Goal: Register for event/course

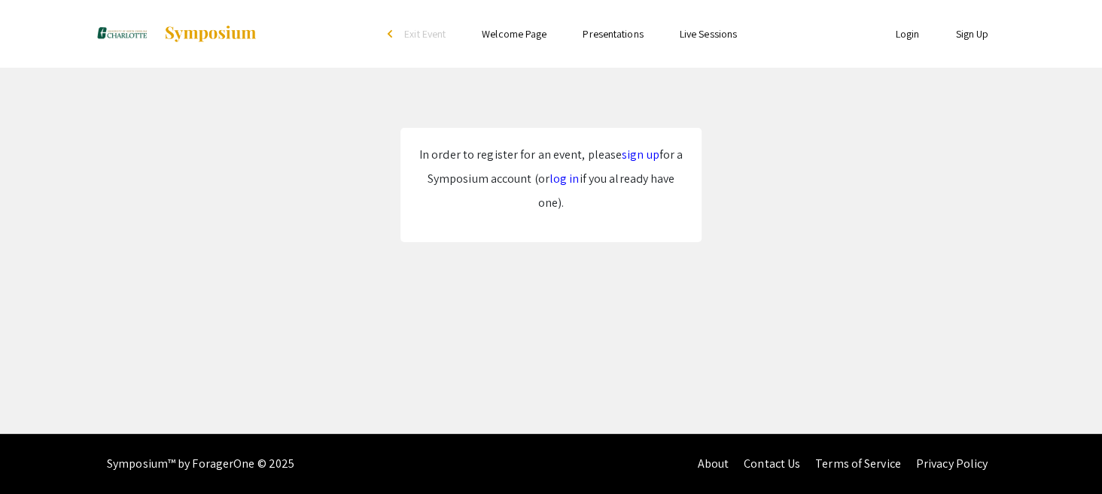
click at [567, 181] on link "log in" at bounding box center [564, 179] width 30 height 16
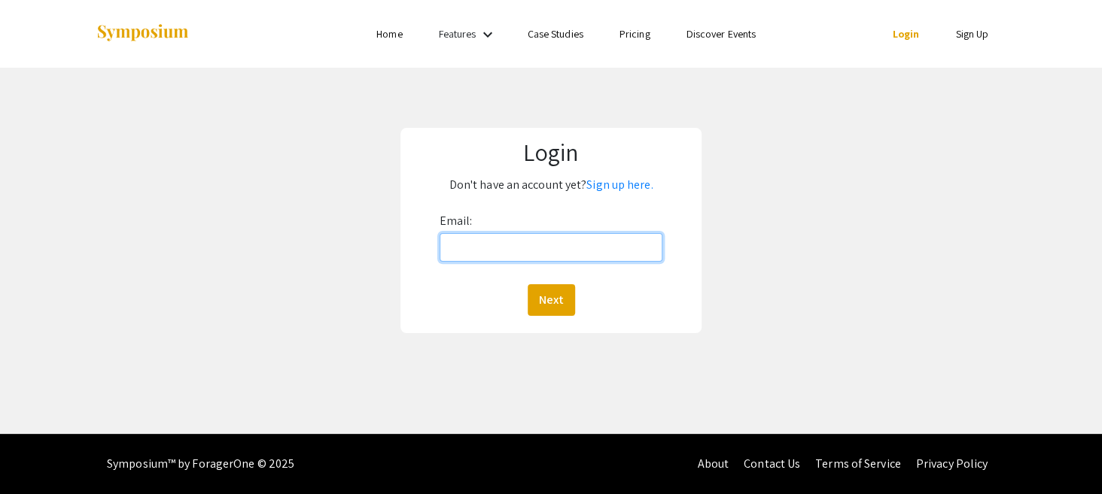
click at [536, 250] on input "Email:" at bounding box center [552, 247] width 224 height 29
type input "rtirko@uncc.edu"
click at [551, 301] on button "Next" at bounding box center [551, 300] width 47 height 32
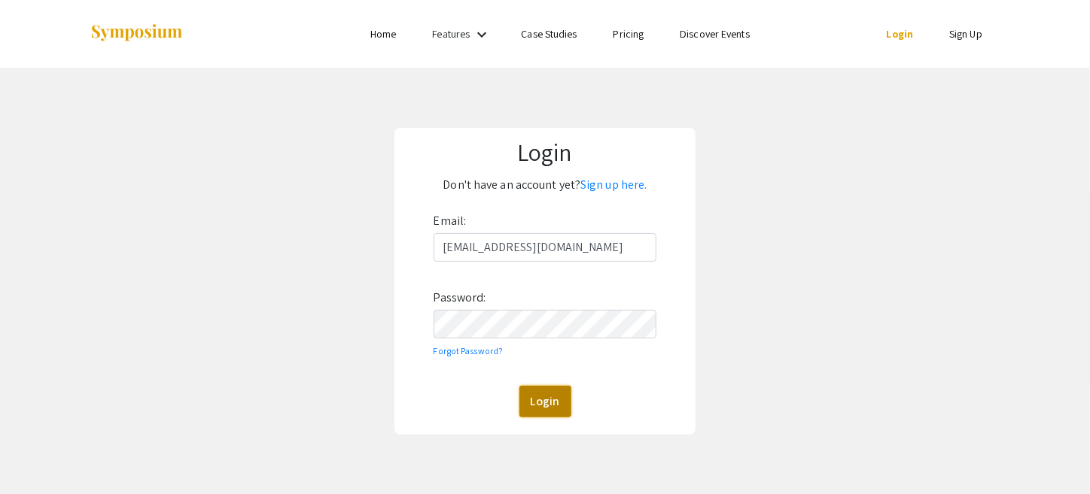
click at [543, 405] on button "Login" at bounding box center [545, 402] width 52 height 32
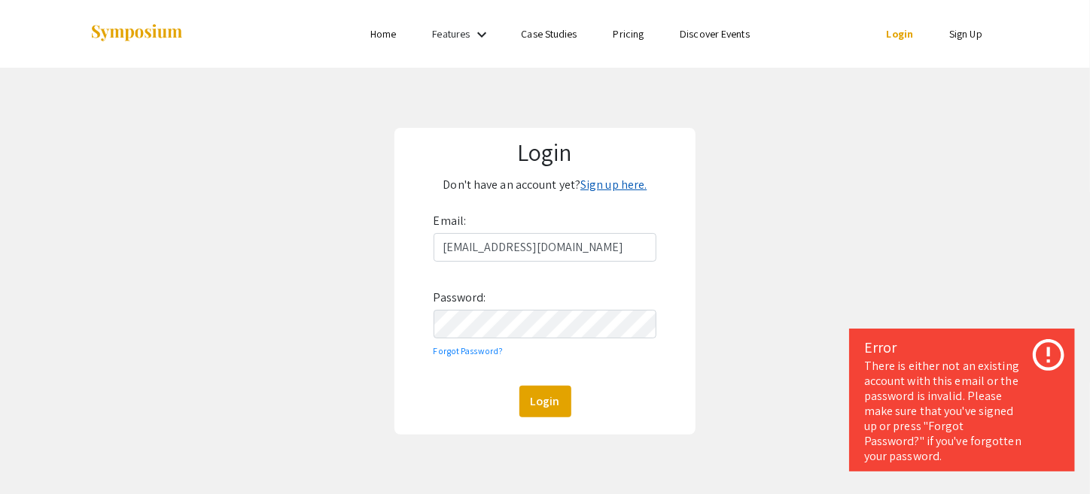
click at [623, 181] on link "Sign up here." at bounding box center [613, 185] width 66 height 16
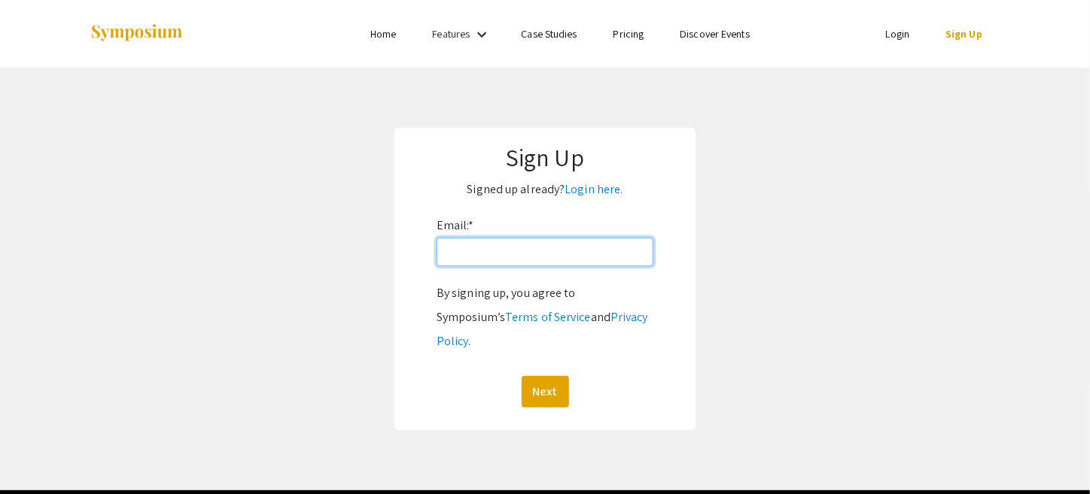
click at [599, 248] on input "Email: *" at bounding box center [545, 252] width 217 height 29
type input "[EMAIL_ADDRESS][DOMAIN_NAME]"
click at [554, 376] on button "Next" at bounding box center [545, 392] width 47 height 32
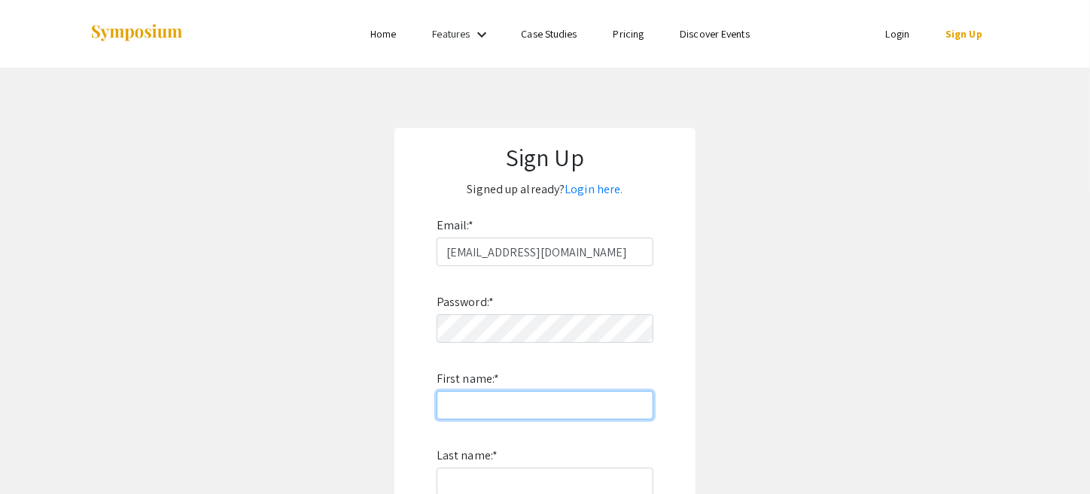
click at [518, 398] on input "First name: *" at bounding box center [545, 405] width 217 height 29
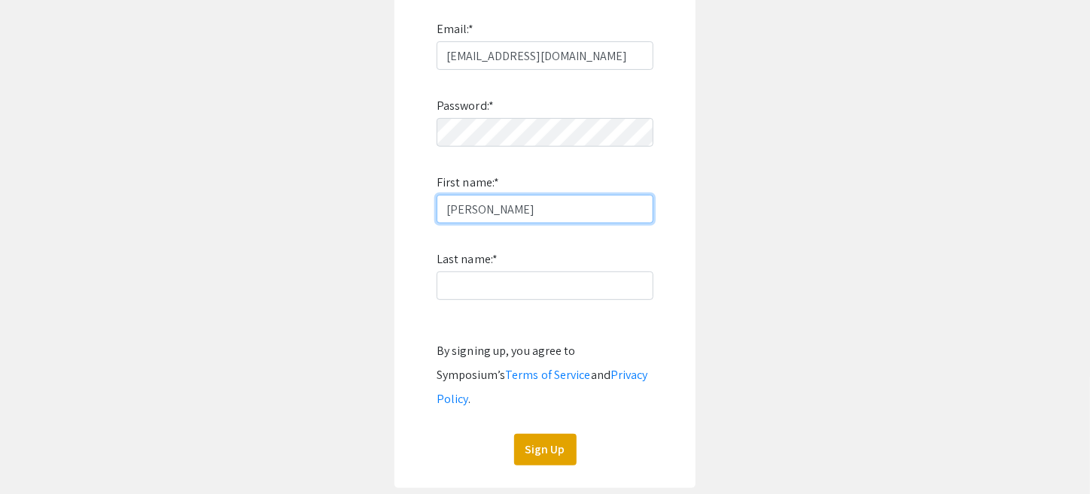
scroll to position [199, 0]
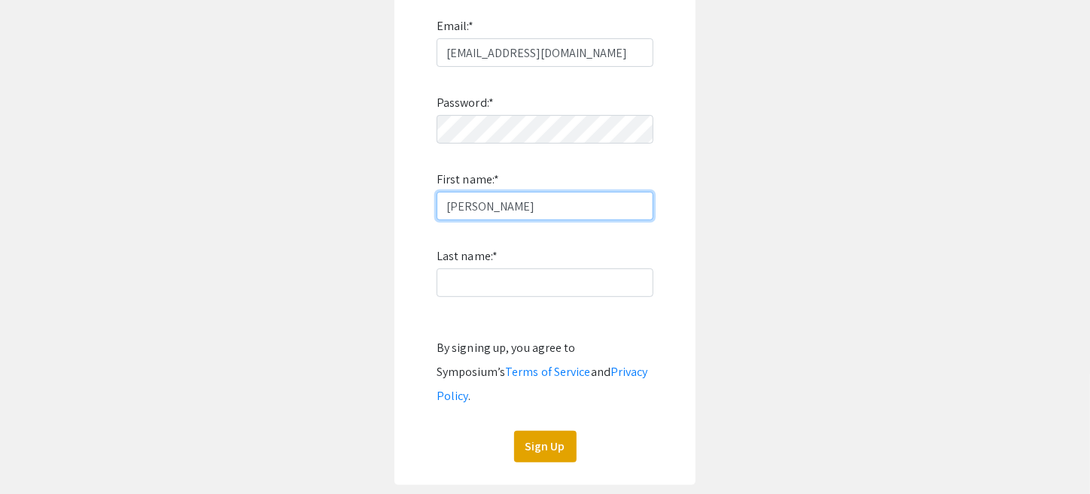
type input "Rebecca"
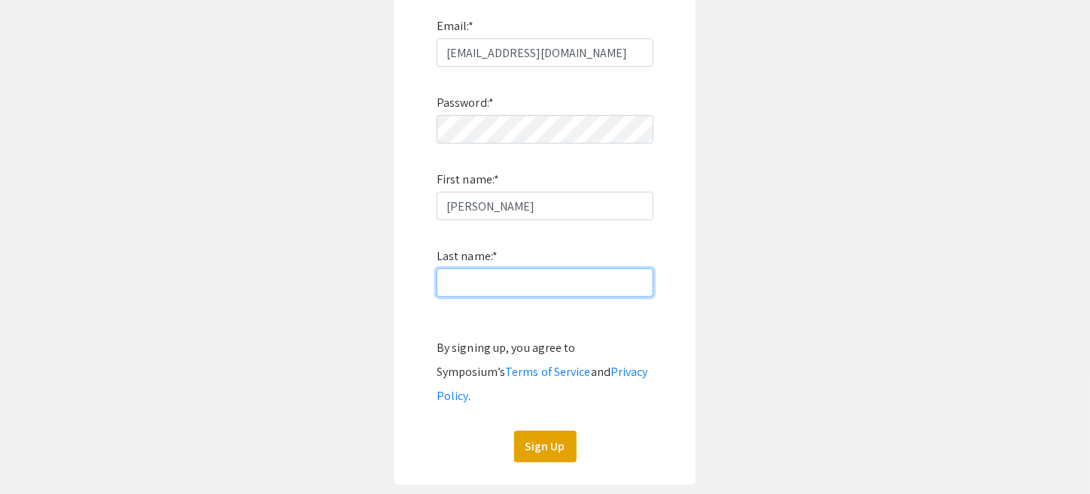
click at [498, 284] on input "Last name: *" at bounding box center [545, 283] width 217 height 29
type input "Tirko"
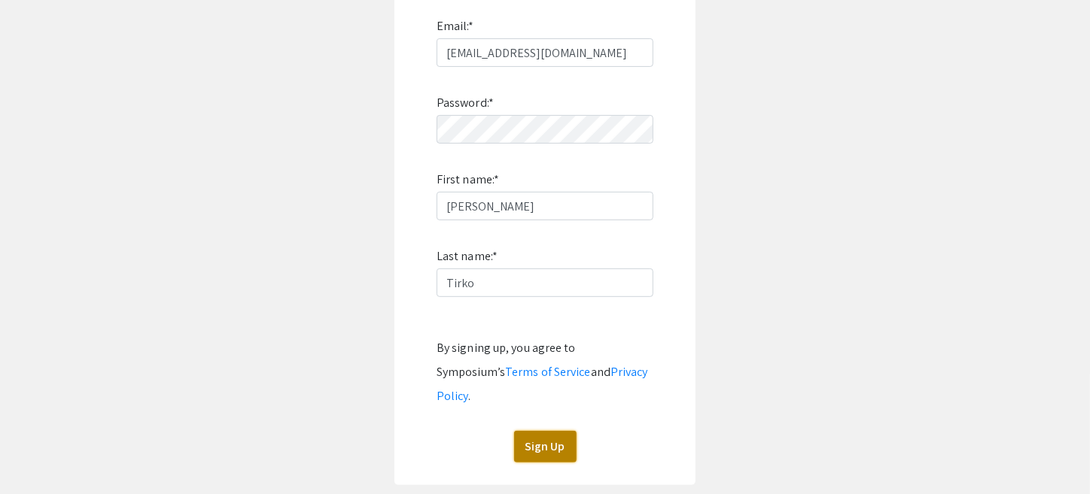
click at [540, 434] on button "Sign Up" at bounding box center [545, 447] width 62 height 32
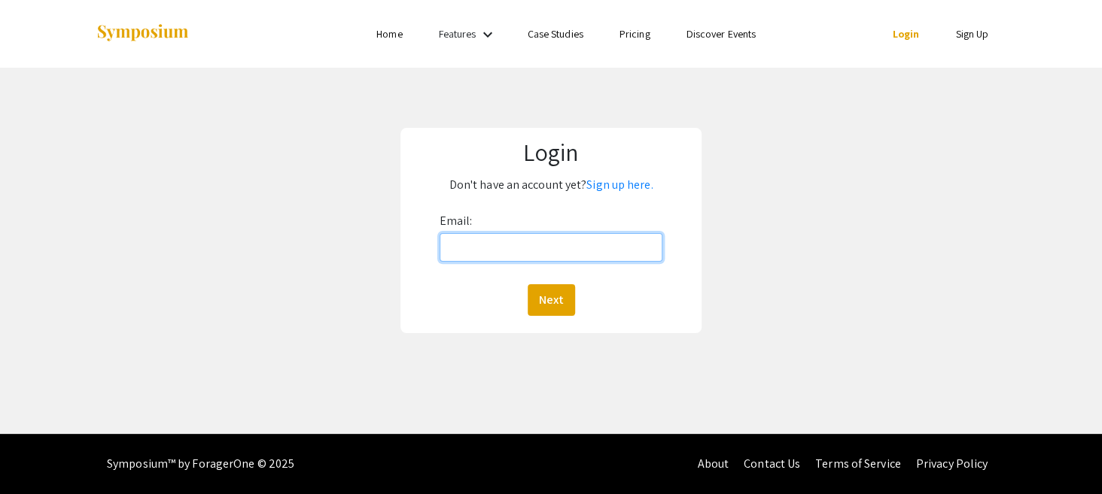
click at [549, 246] on input "Email:" at bounding box center [552, 247] width 224 height 29
type input "[EMAIL_ADDRESS][DOMAIN_NAME]"
click at [546, 297] on button "Next" at bounding box center [551, 300] width 47 height 32
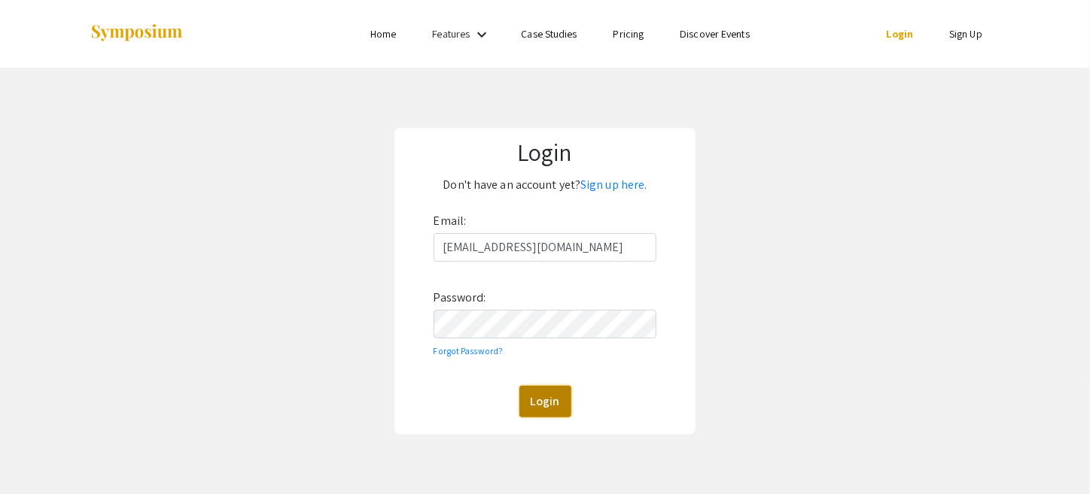
click at [547, 405] on button "Login" at bounding box center [545, 402] width 52 height 32
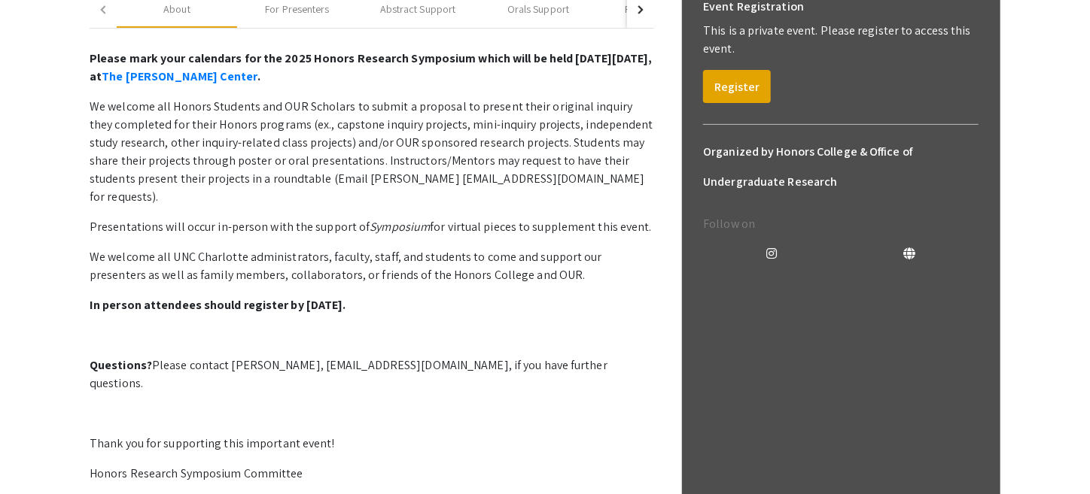
scroll to position [247, 0]
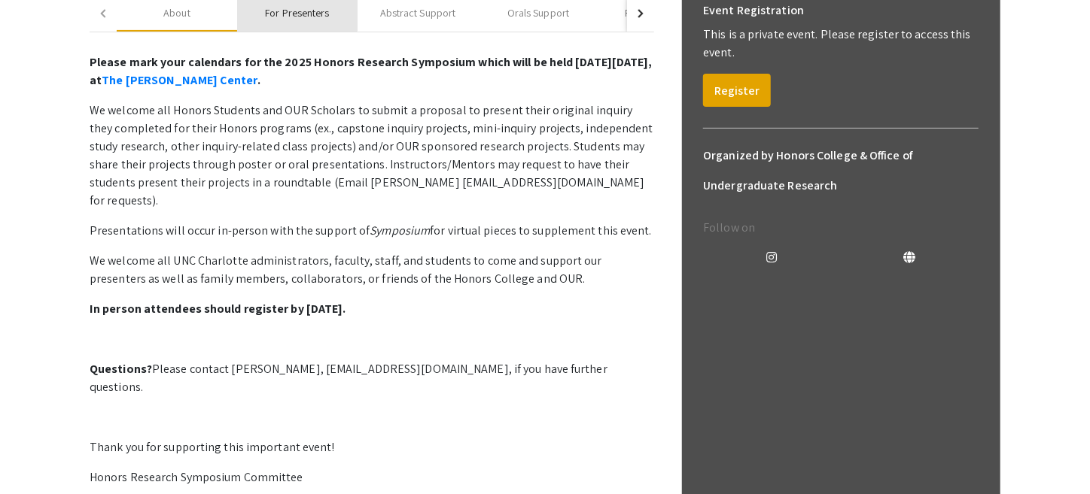
click at [294, 21] on div "For Presenters" at bounding box center [297, 13] width 64 height 16
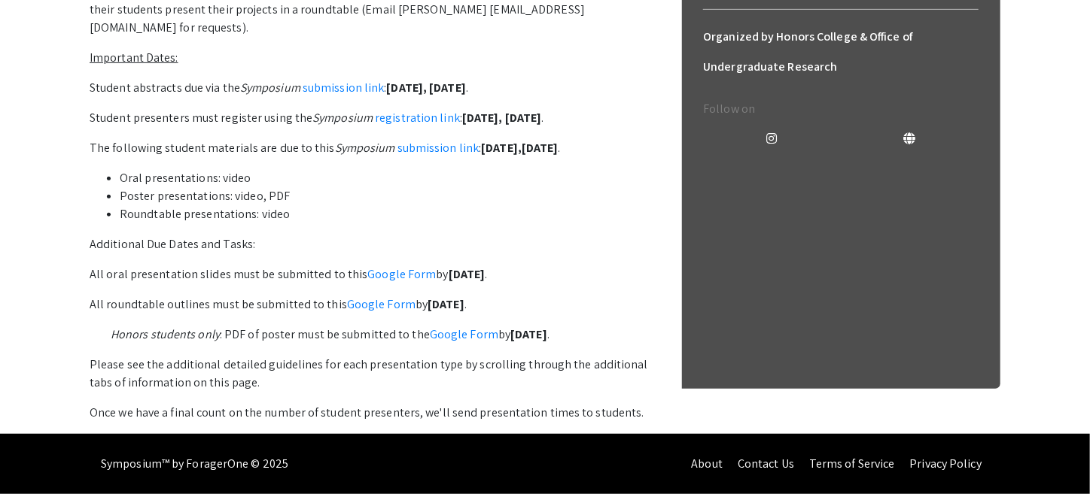
scroll to position [364, 0]
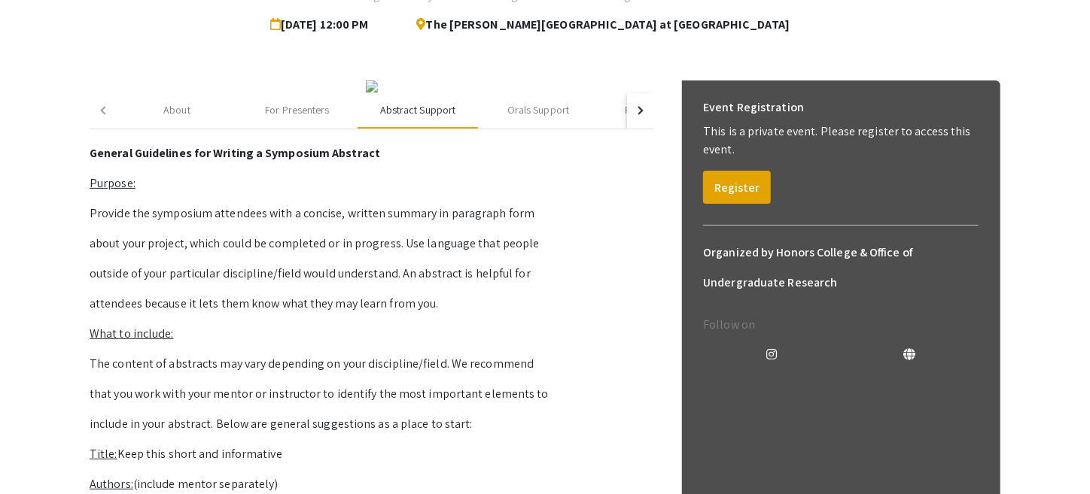
scroll to position [0, 0]
